Goal: Find specific page/section: Find specific page/section

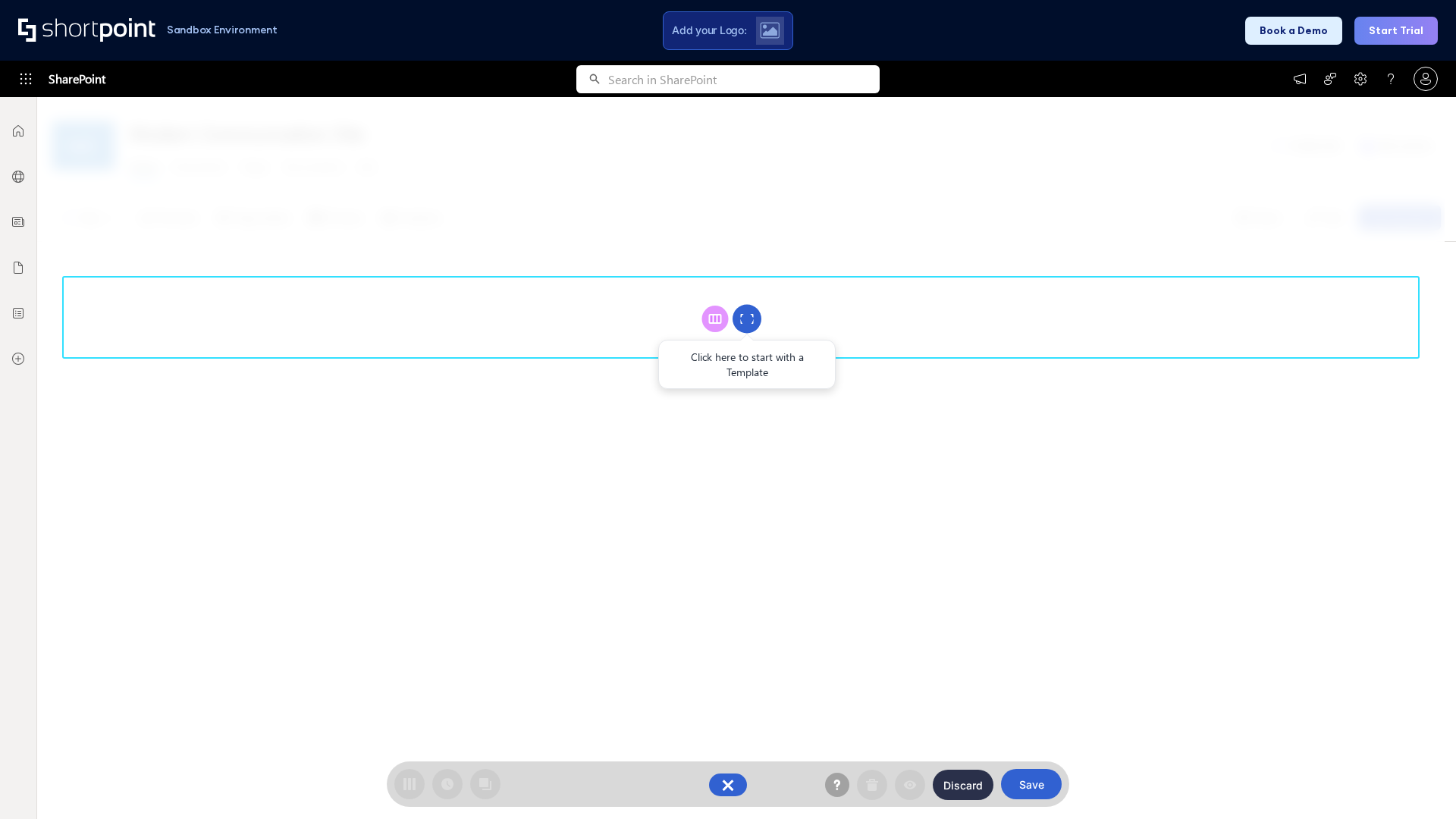
click at [747, 318] on circle at bounding box center [746, 319] width 29 height 29
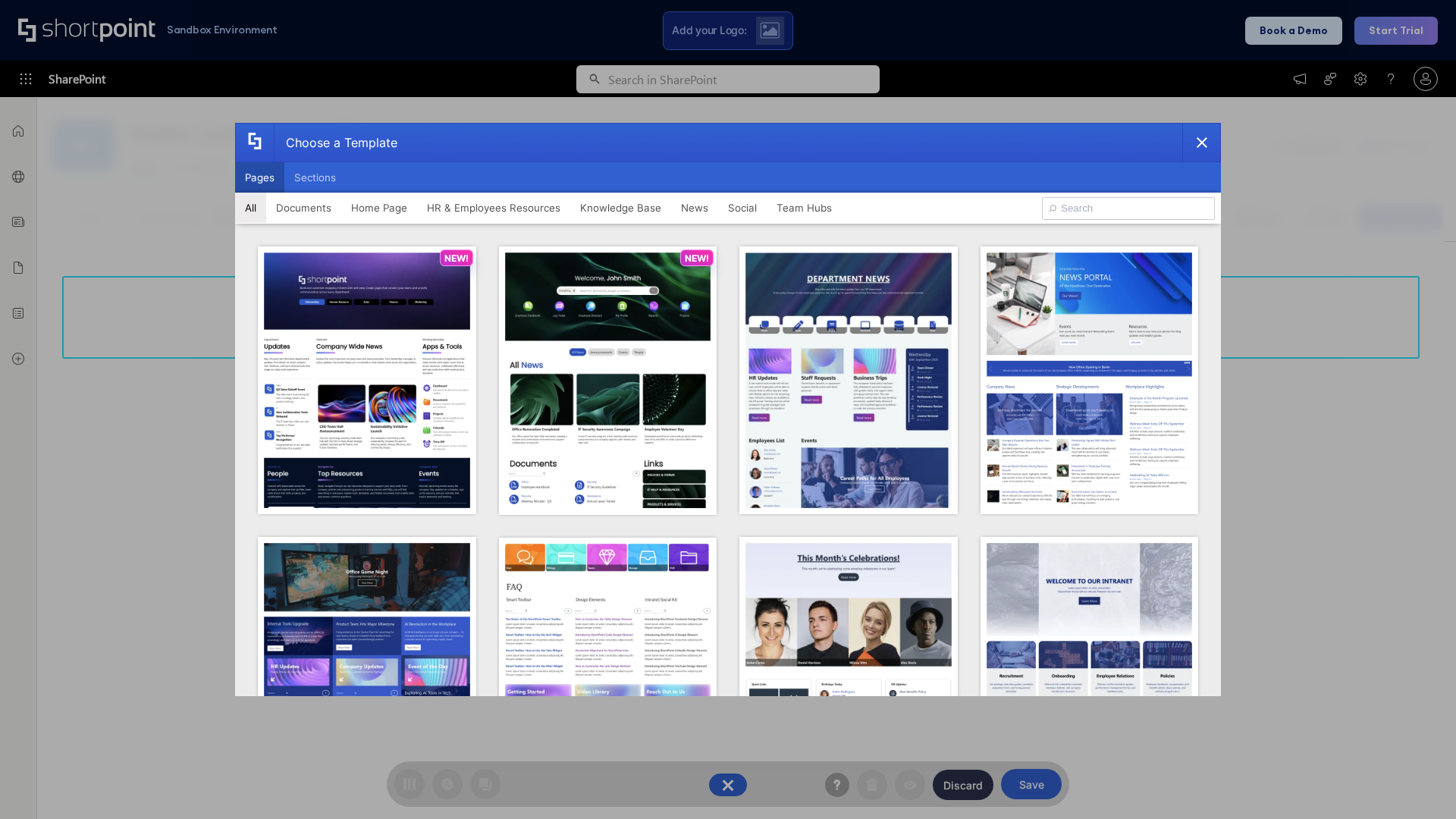
click at [259, 178] on button "Pages" at bounding box center [259, 177] width 49 height 30
type input "News Portal 1"
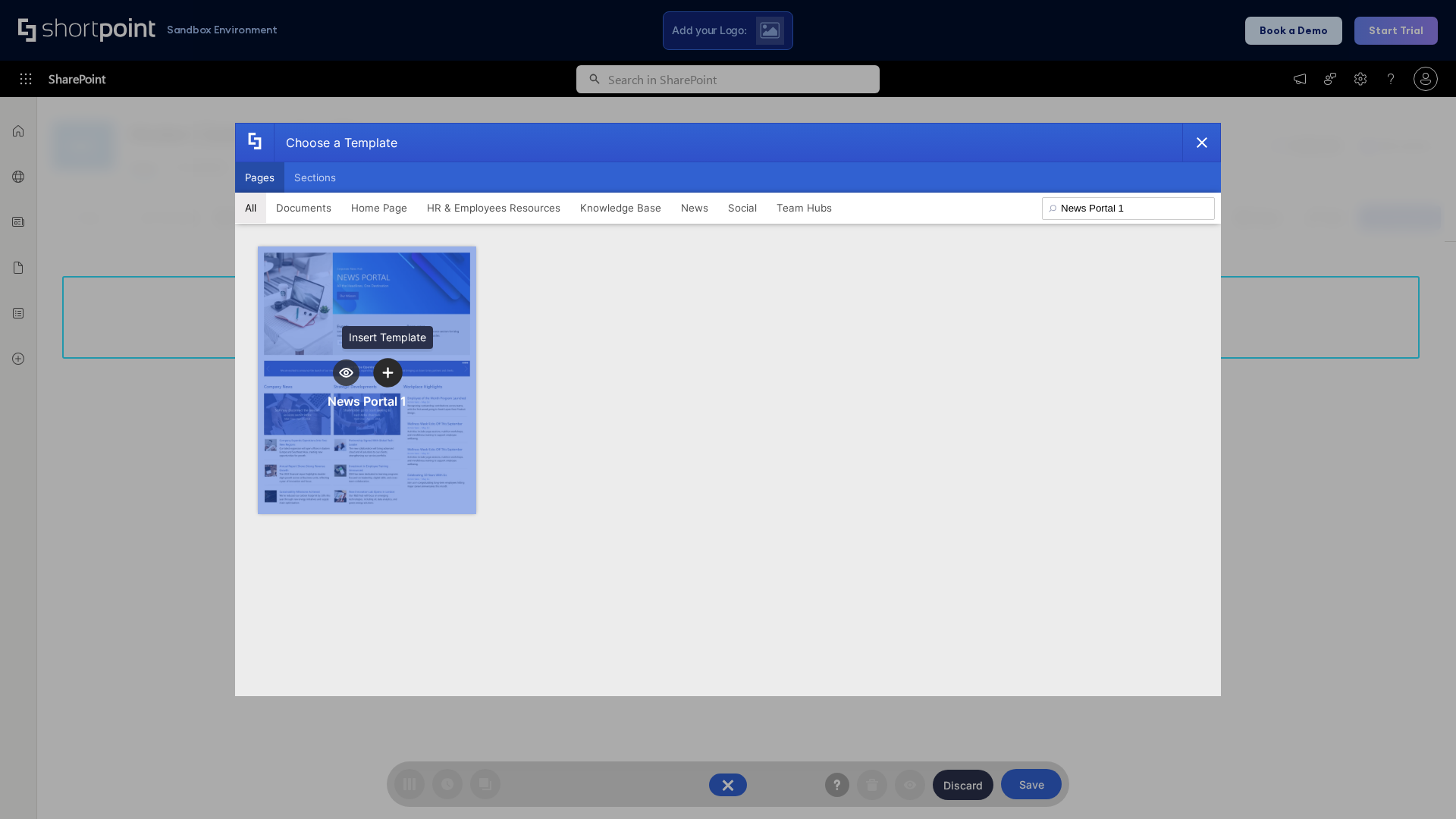
click at [388, 372] on icon "template selector" at bounding box center [387, 372] width 11 height 11
